Goal: Task Accomplishment & Management: Manage account settings

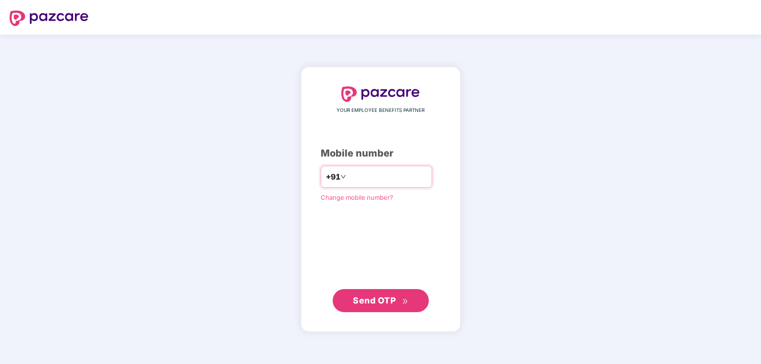
type input "**********"
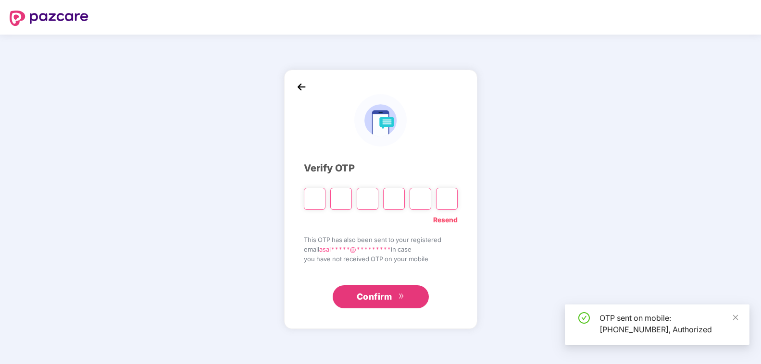
click at [310, 203] on input "Please enter verification code. Digit 1" at bounding box center [315, 199] width 22 height 22
type input "*"
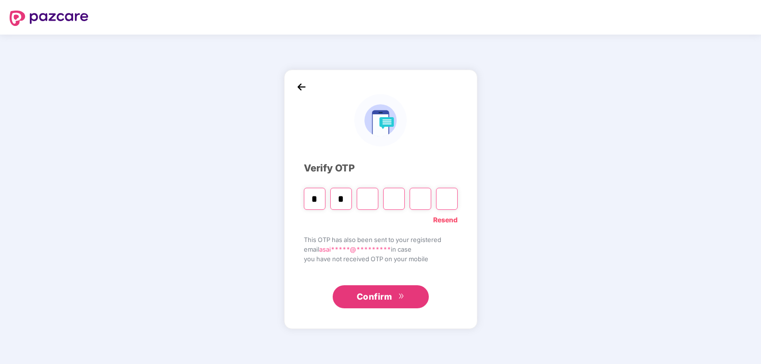
type input "*"
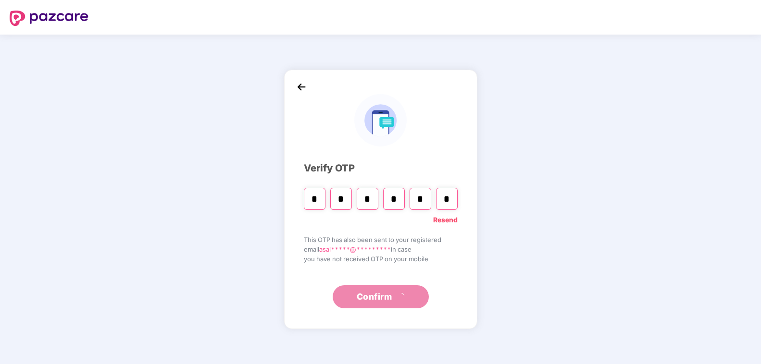
type input "*"
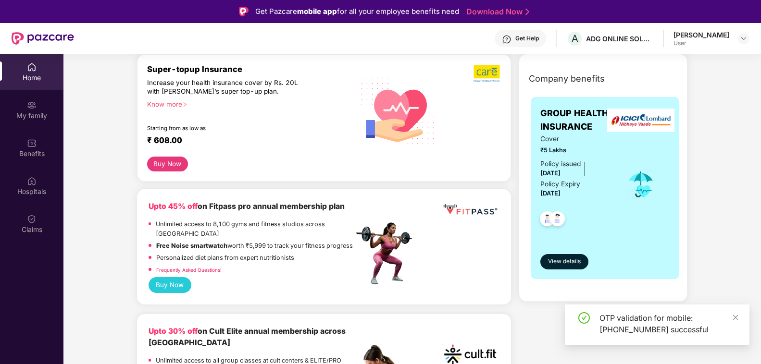
scroll to position [147, 0]
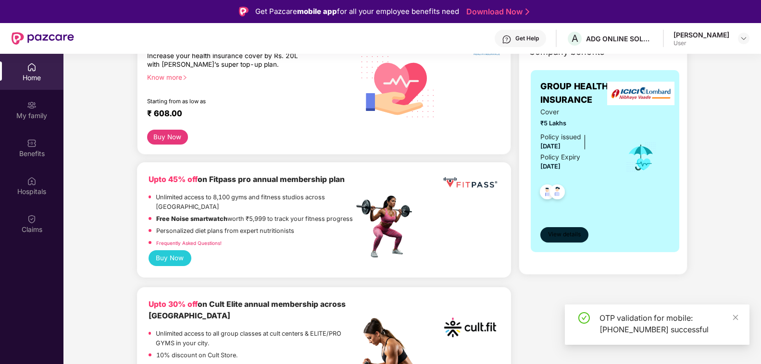
click at [570, 237] on span "View details" at bounding box center [564, 234] width 33 height 9
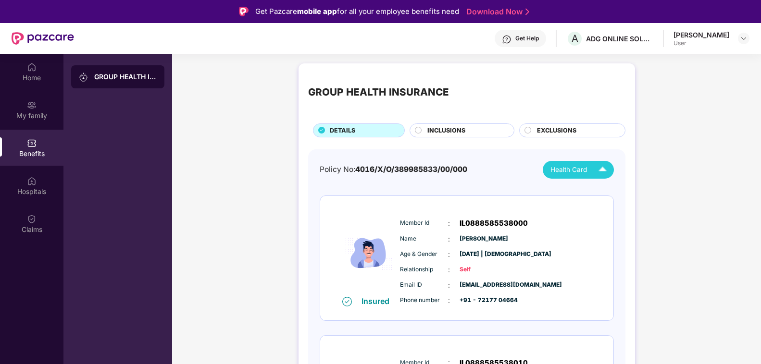
click at [600, 170] on img at bounding box center [602, 170] width 17 height 17
click at [558, 213] on div "Fayka" at bounding box center [576, 211] width 63 height 11
click at [745, 40] on img at bounding box center [744, 39] width 8 height 8
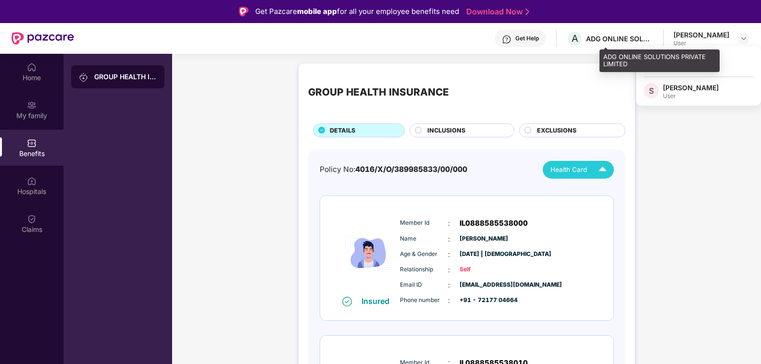
click at [630, 35] on div "ADG ONLINE SOLUTIONS PRIVATE LIMITED" at bounding box center [619, 38] width 67 height 9
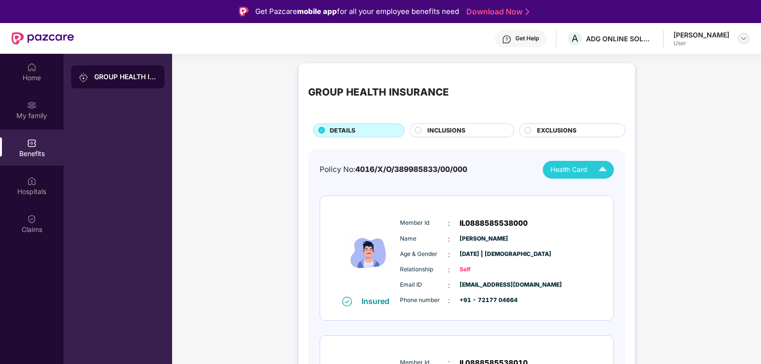
click at [740, 40] on img at bounding box center [744, 39] width 8 height 8
click at [657, 62] on div "Logout" at bounding box center [698, 61] width 125 height 19
